Goal: Task Accomplishment & Management: Manage account settings

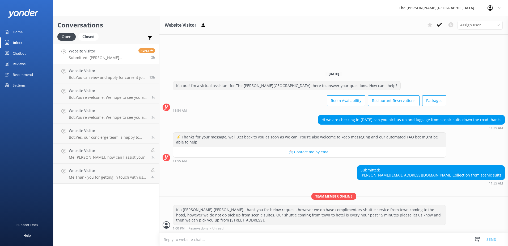
click at [494, 12] on div "Profile Settings Logout" at bounding box center [494, 8] width 27 height 16
click at [475, 34] on link "Logout" at bounding box center [481, 35] width 53 height 13
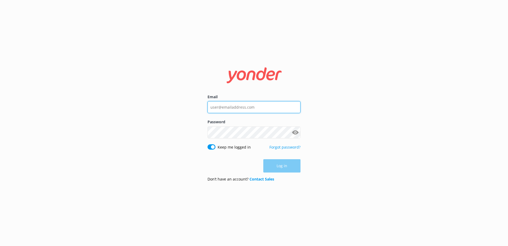
type input "[EMAIL_ADDRESS][DOMAIN_NAME]"
